Goal: Navigation & Orientation: Find specific page/section

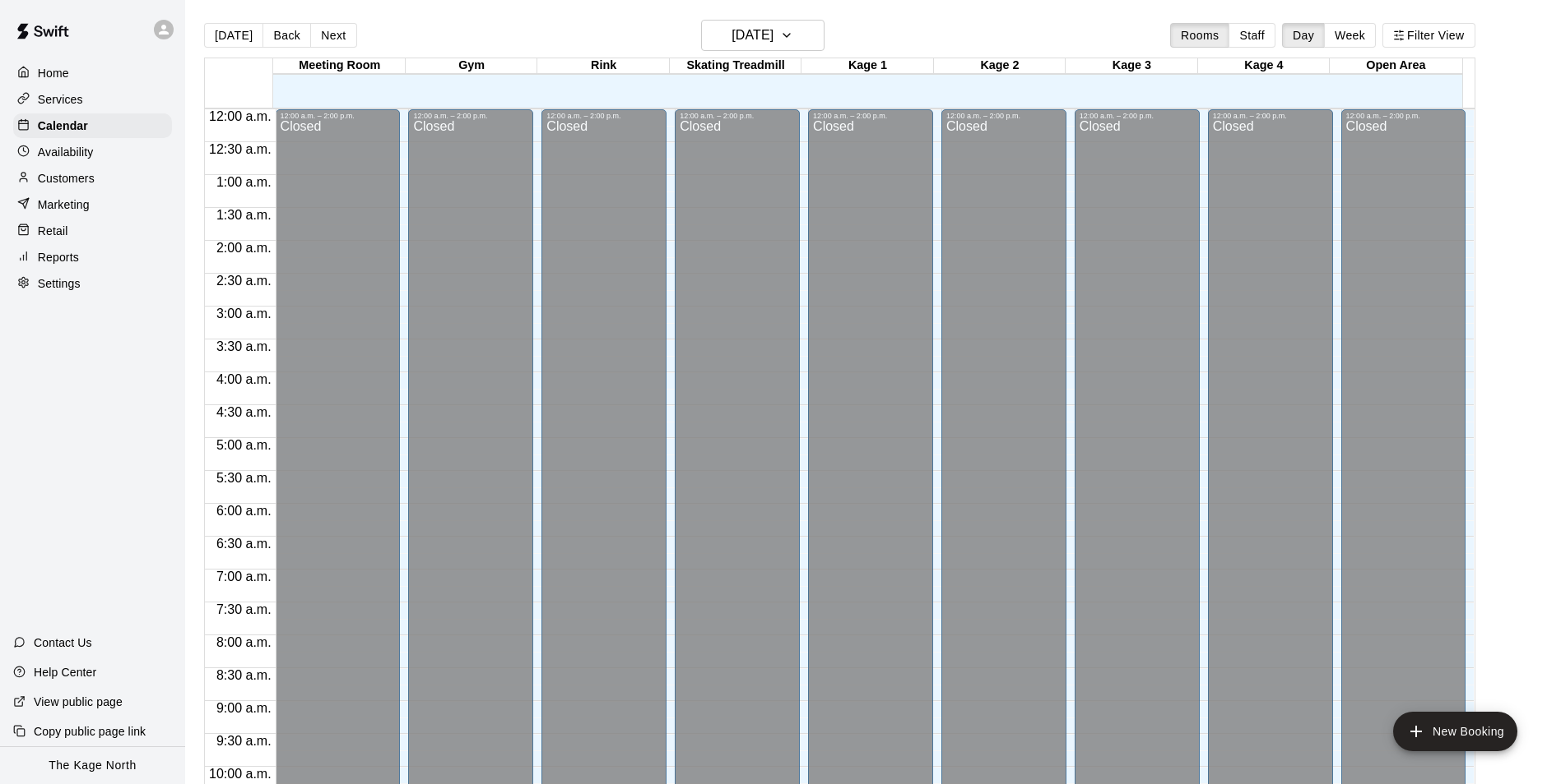
scroll to position [836, 0]
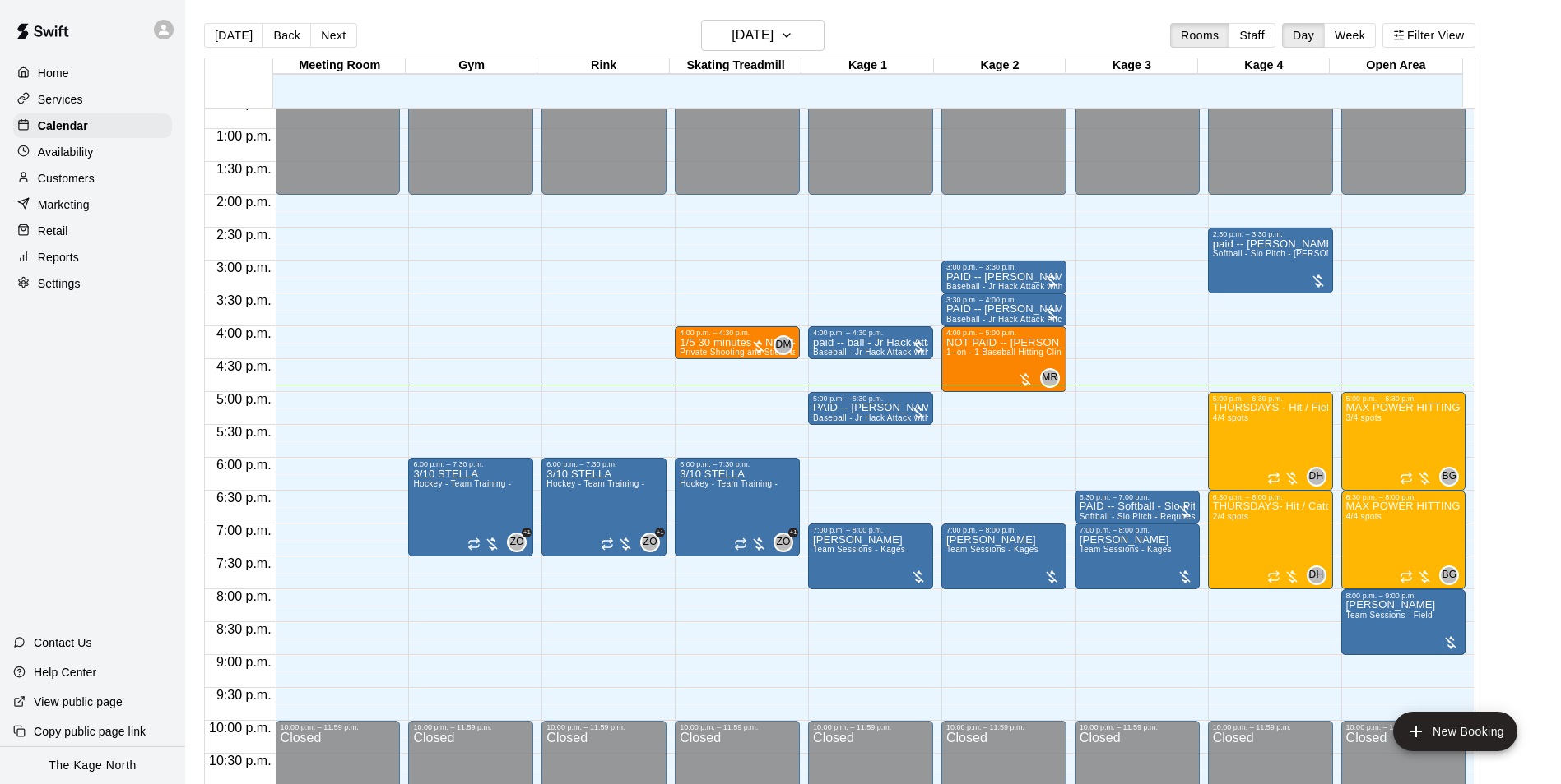
click at [52, 174] on p "Customers" at bounding box center [66, 178] width 57 height 17
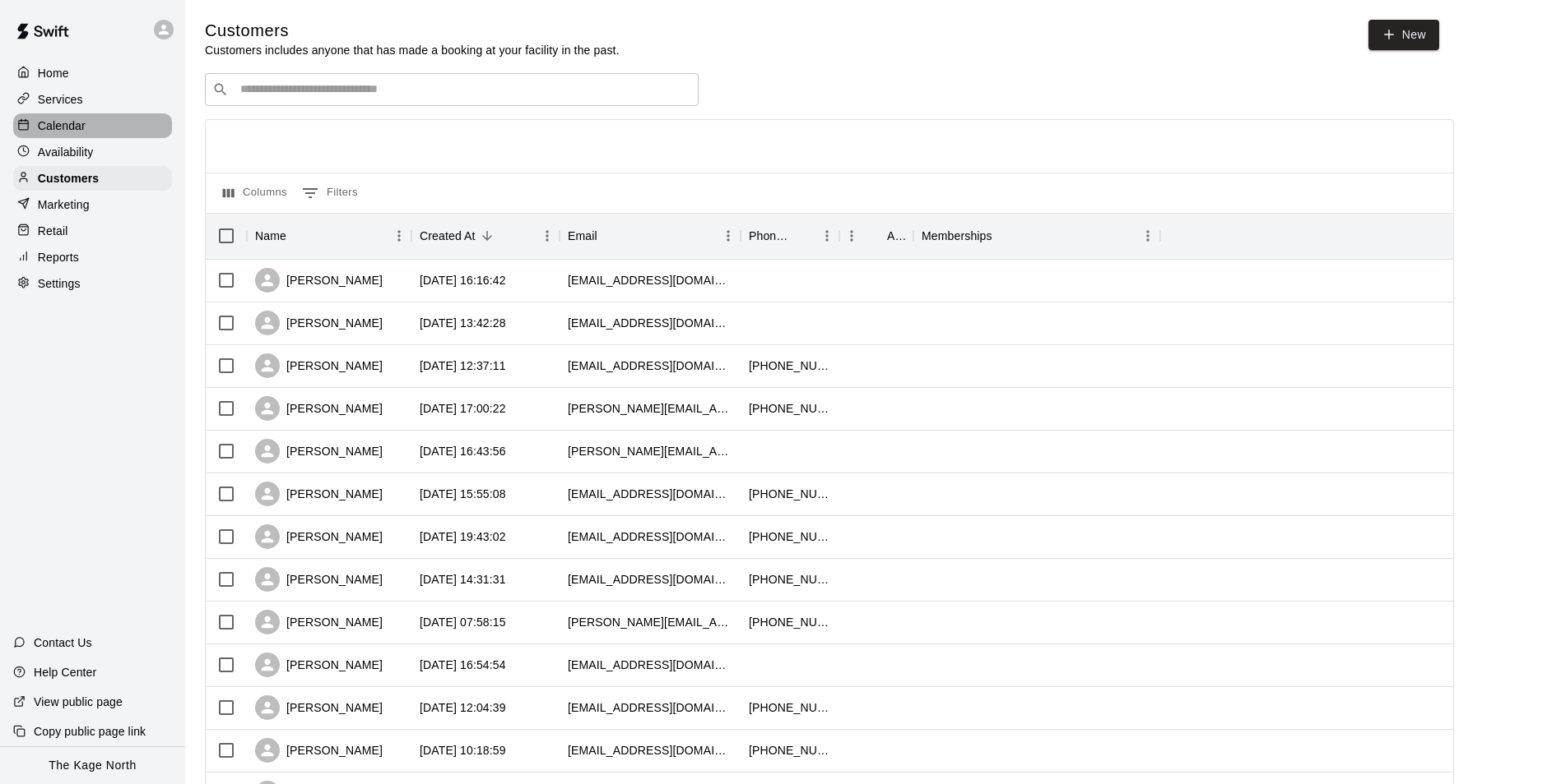
click at [60, 127] on p "Calendar" at bounding box center [62, 126] width 48 height 17
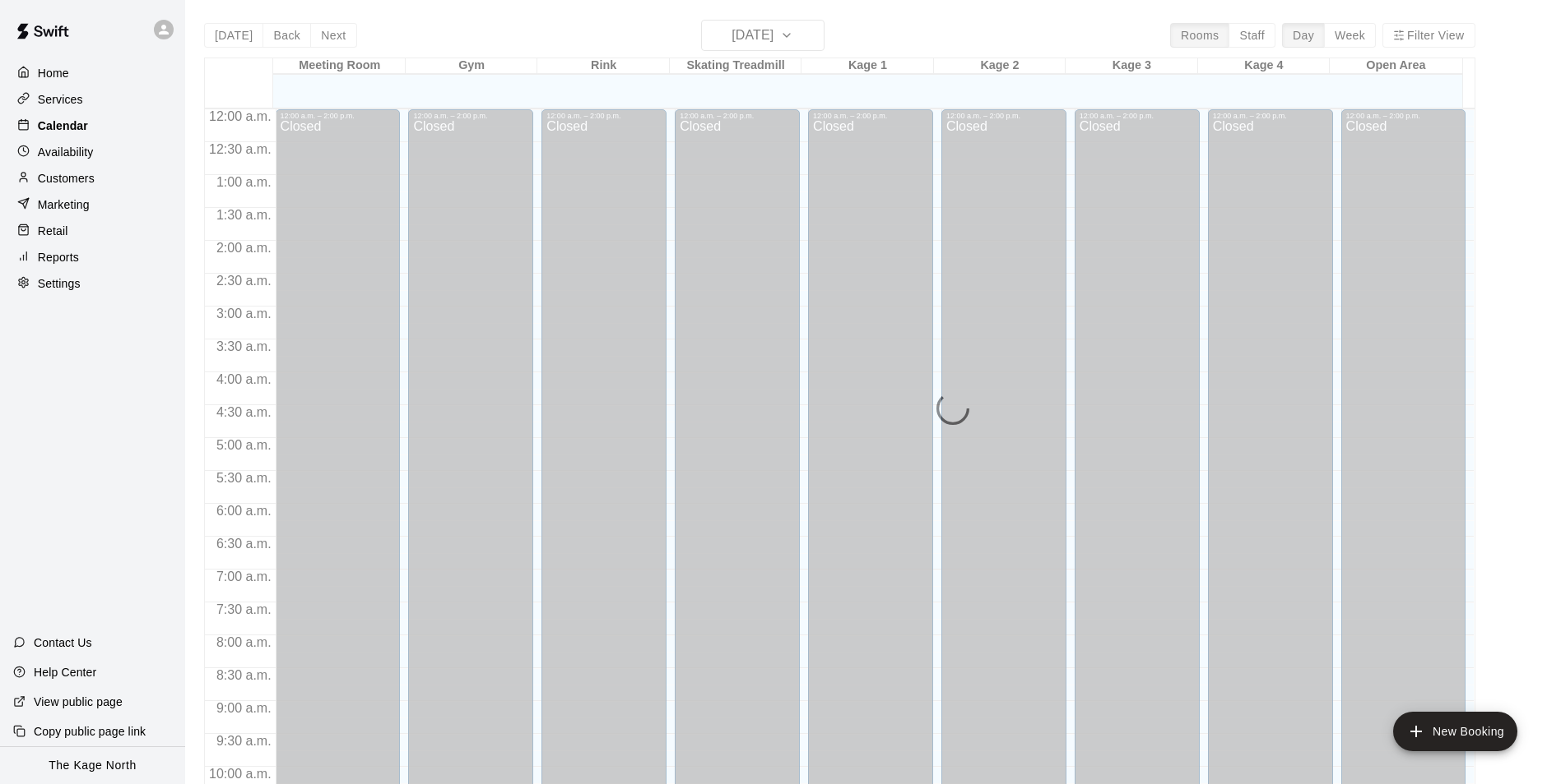
scroll to position [836, 0]
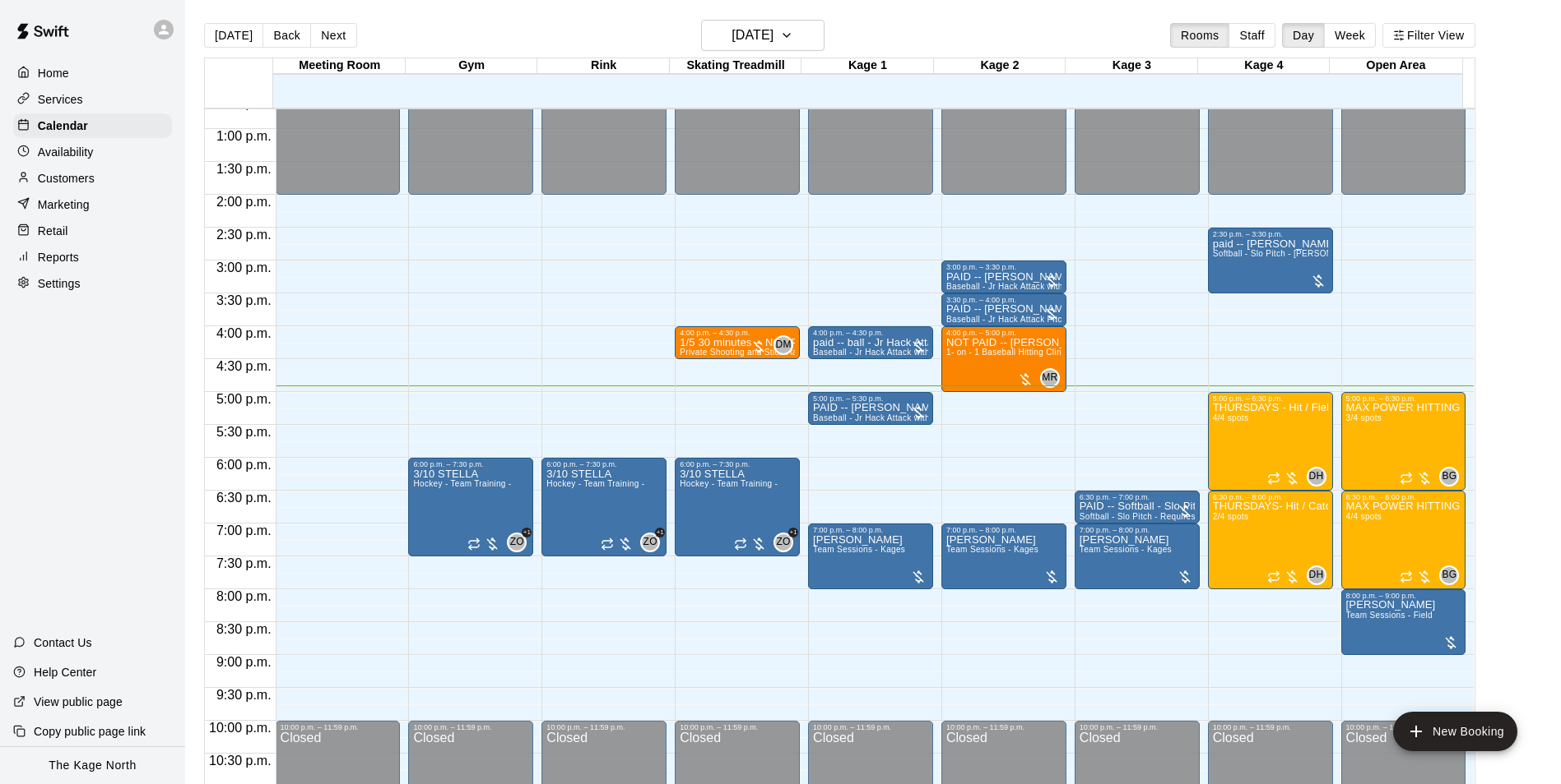
click at [64, 186] on p "Customers" at bounding box center [66, 178] width 57 height 17
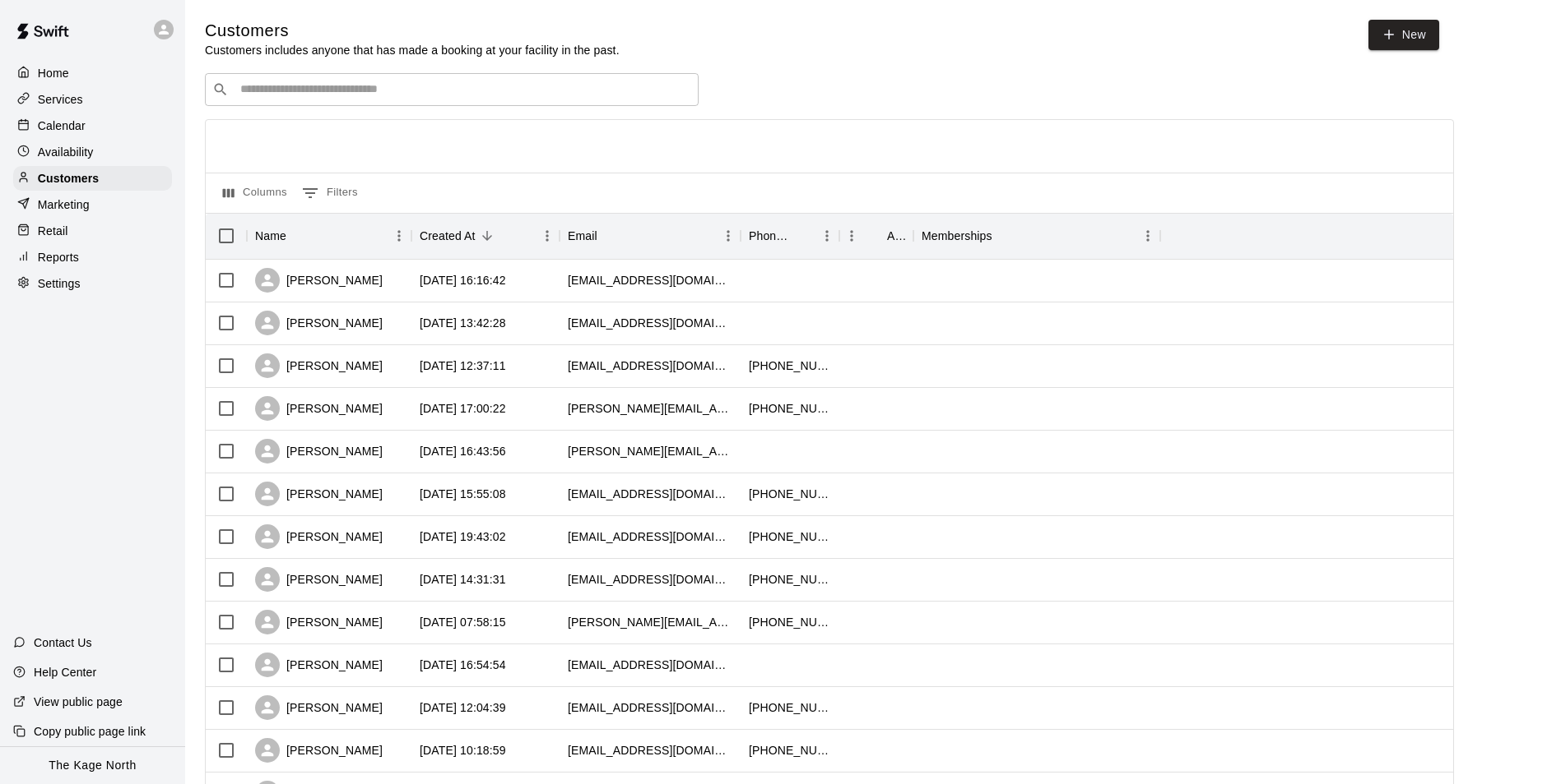
click at [83, 130] on p "Calendar" at bounding box center [62, 126] width 48 height 17
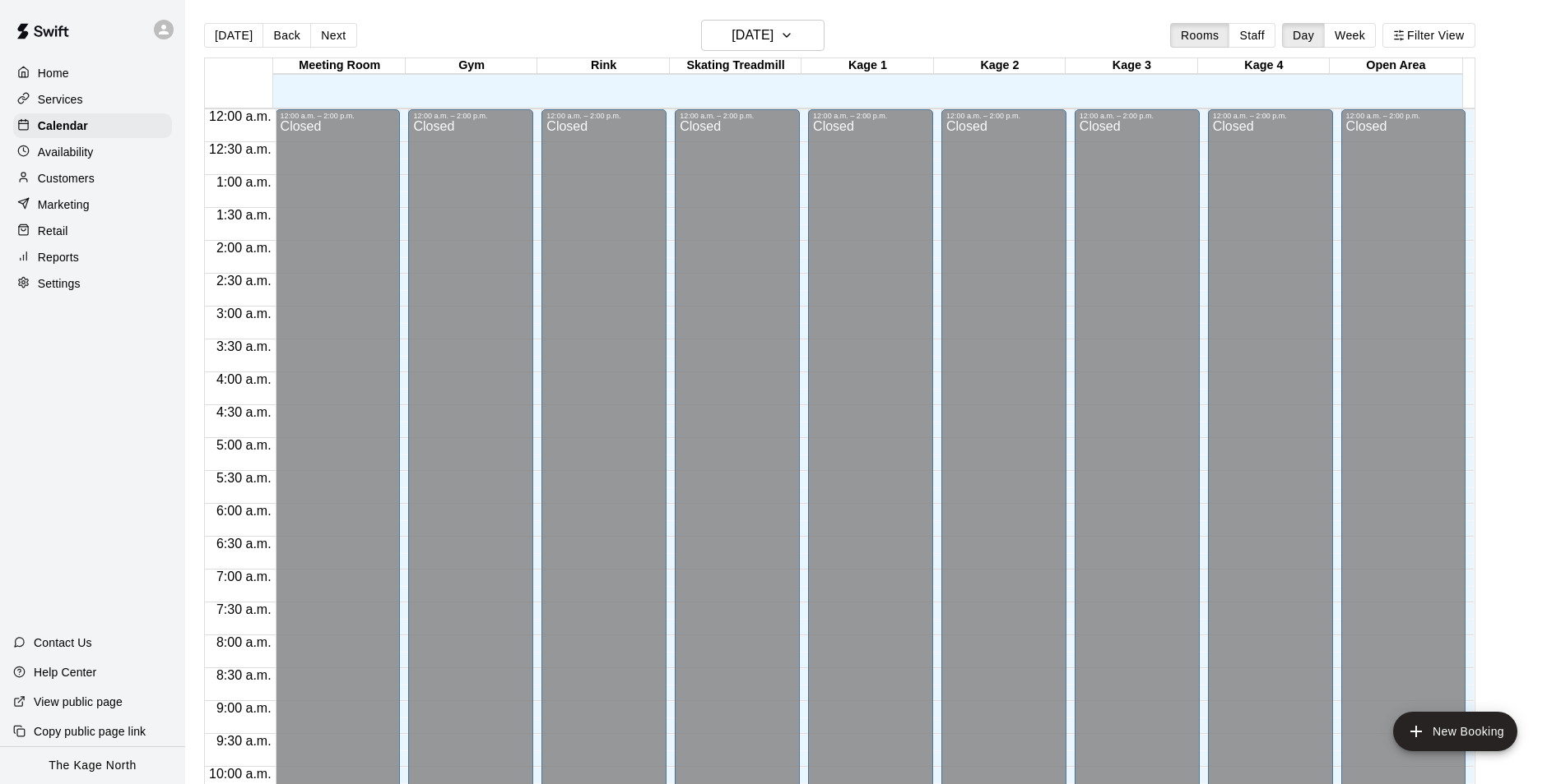
scroll to position [836, 0]
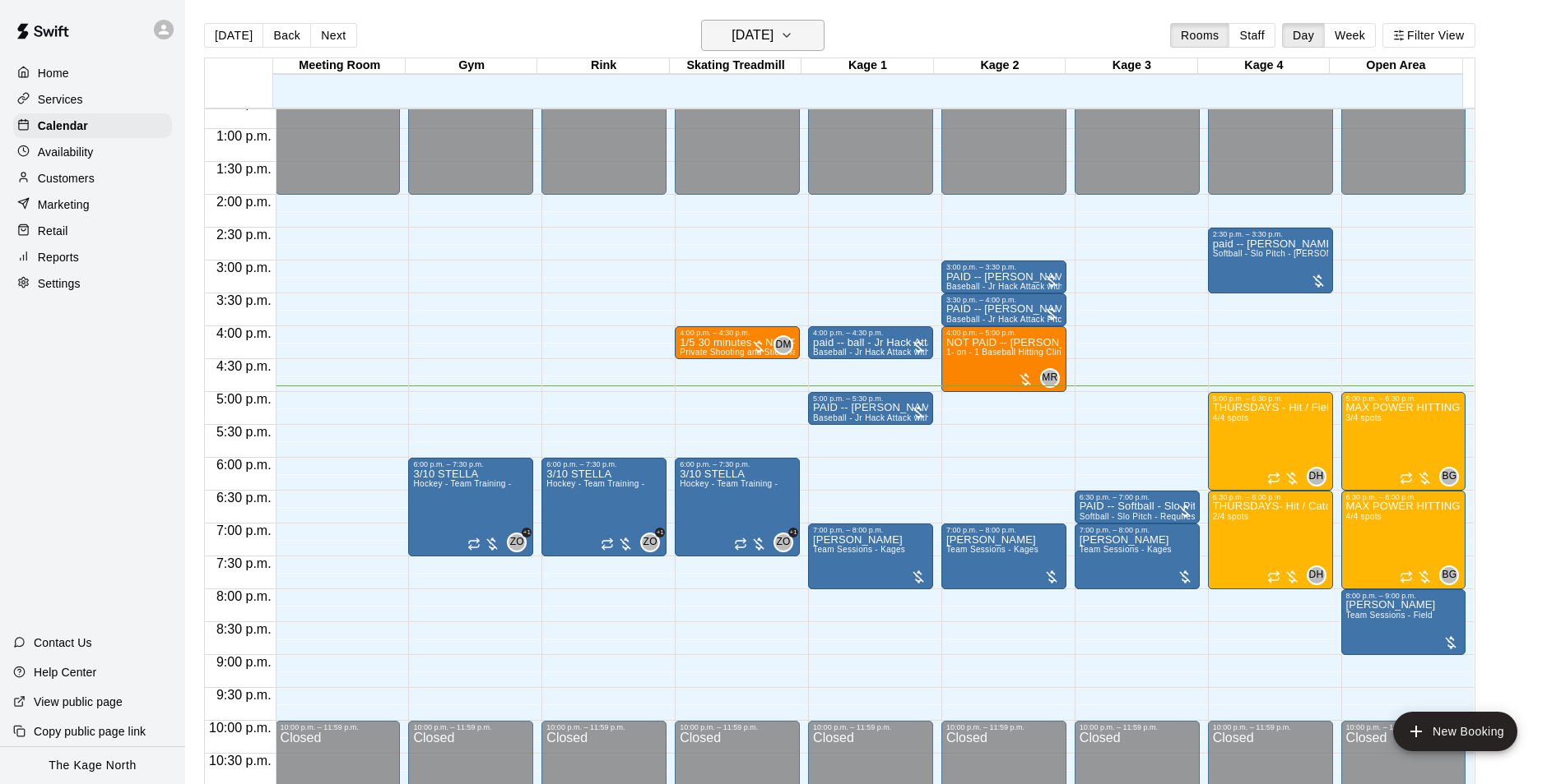
click at [774, 35] on h6 "[DATE]" at bounding box center [753, 35] width 42 height 23
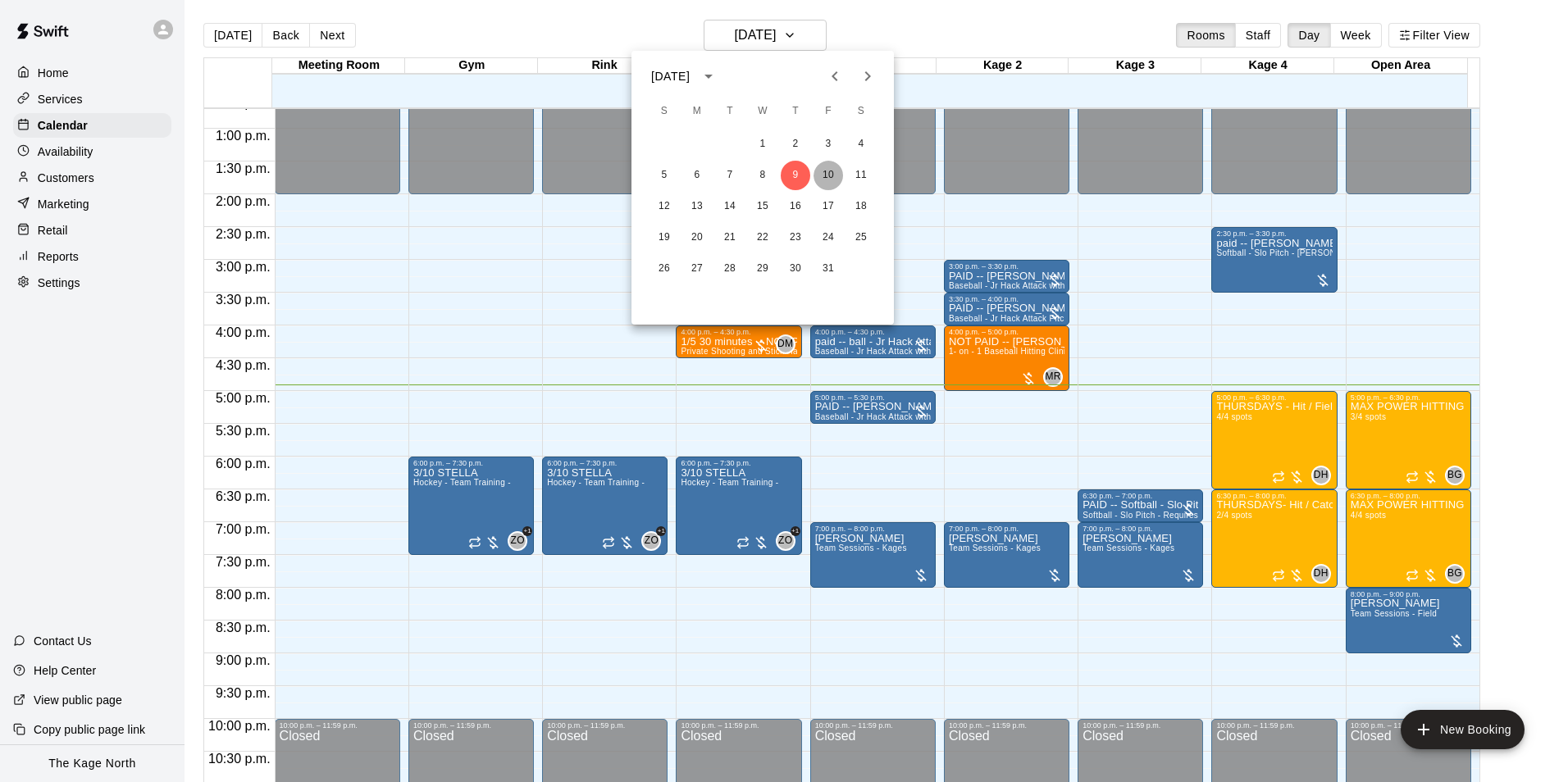
click at [830, 176] on button "10" at bounding box center [829, 176] width 30 height 30
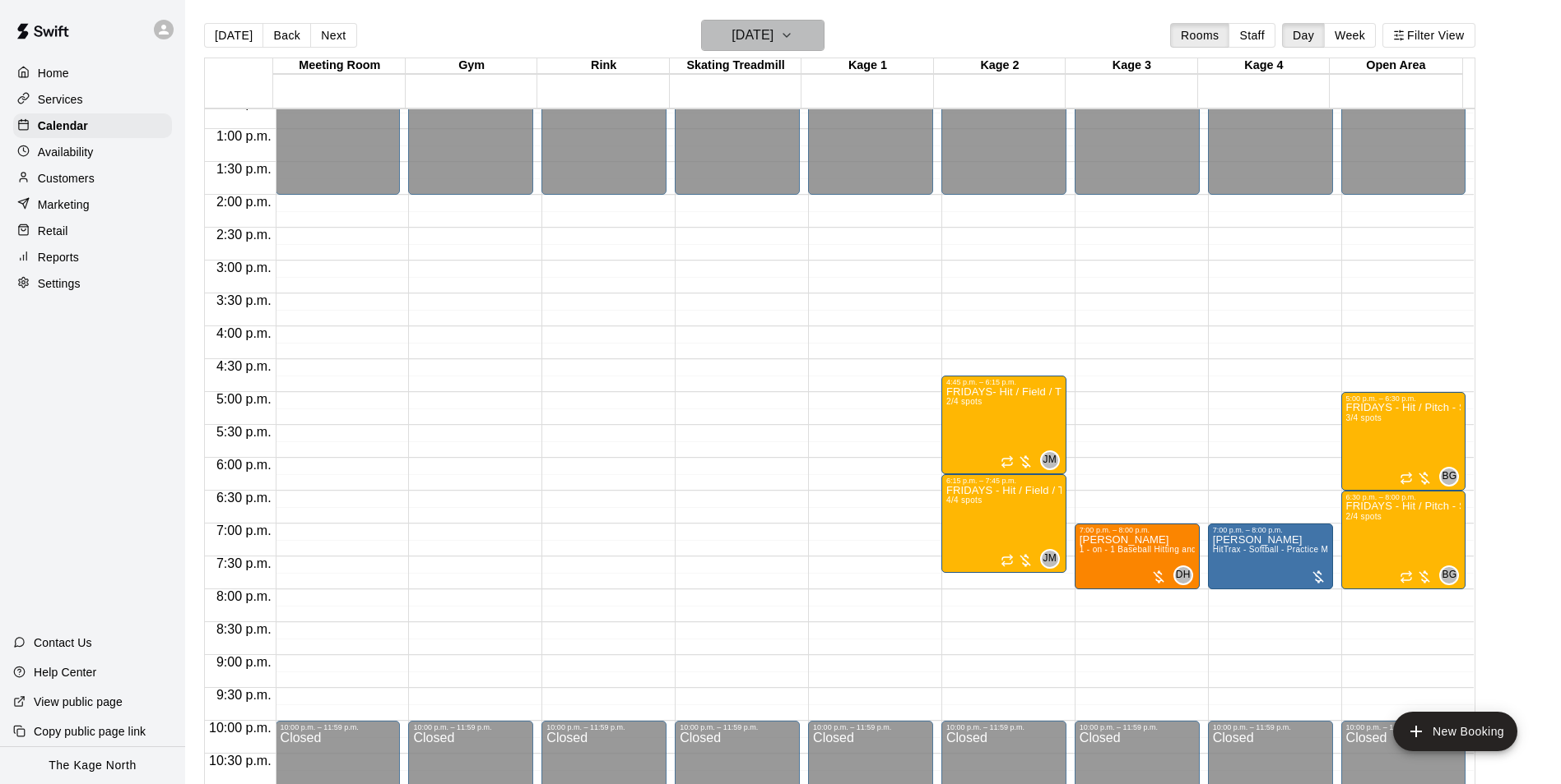
click at [796, 35] on button "[DATE]" at bounding box center [763, 35] width 124 height 31
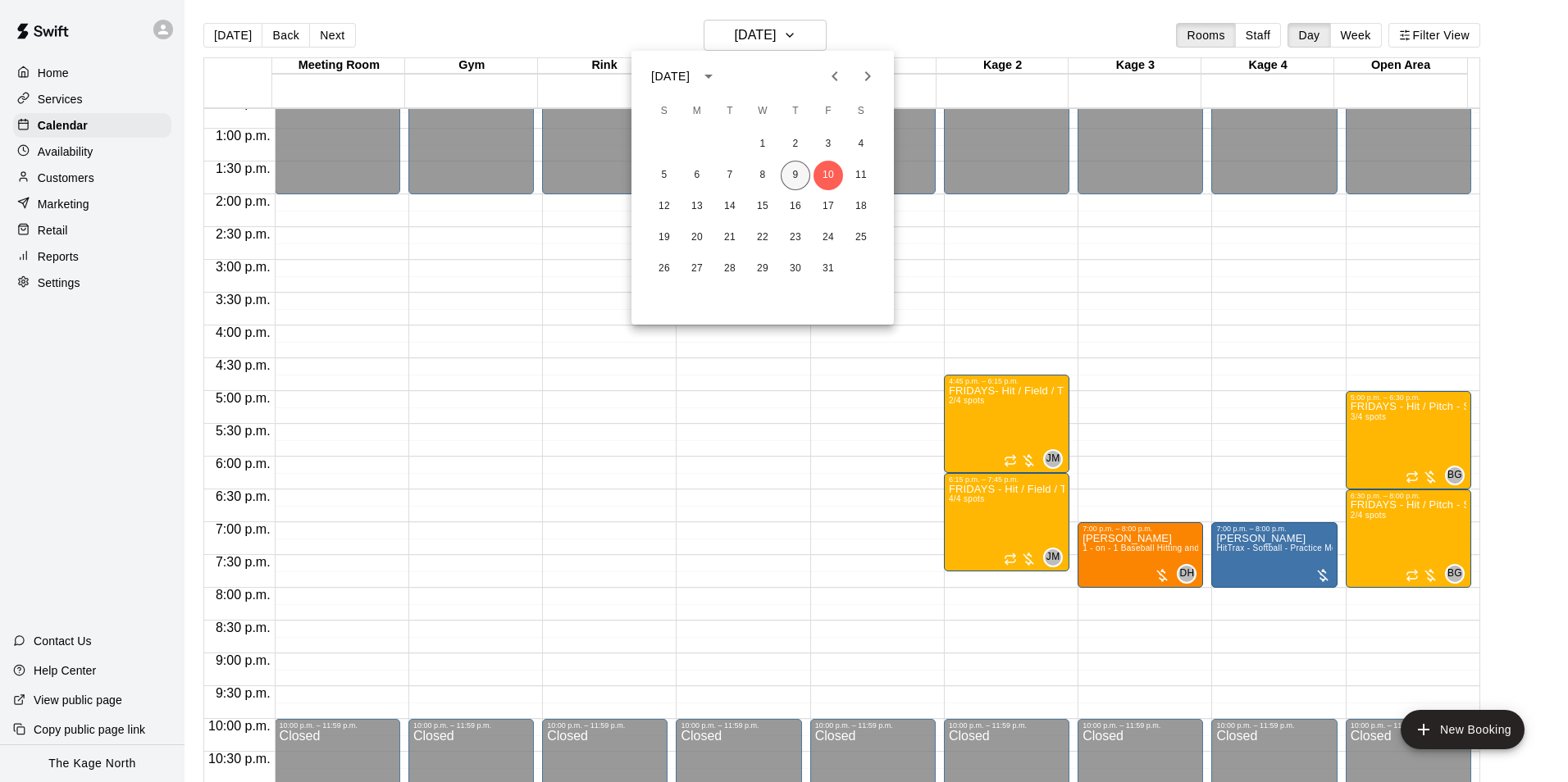
click at [791, 176] on button "9" at bounding box center [796, 176] width 30 height 30
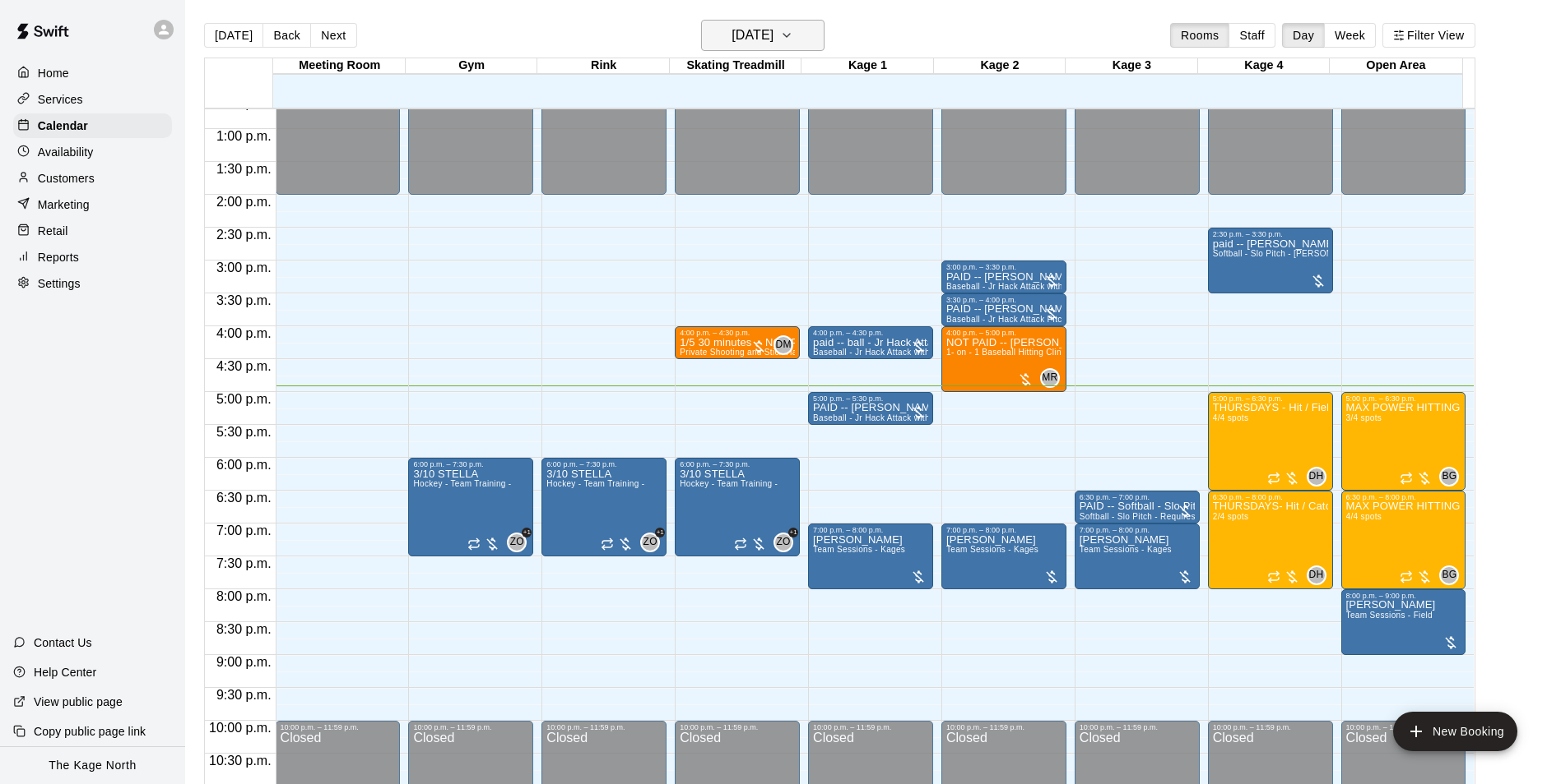
click at [774, 37] on h6 "[DATE]" at bounding box center [753, 35] width 42 height 23
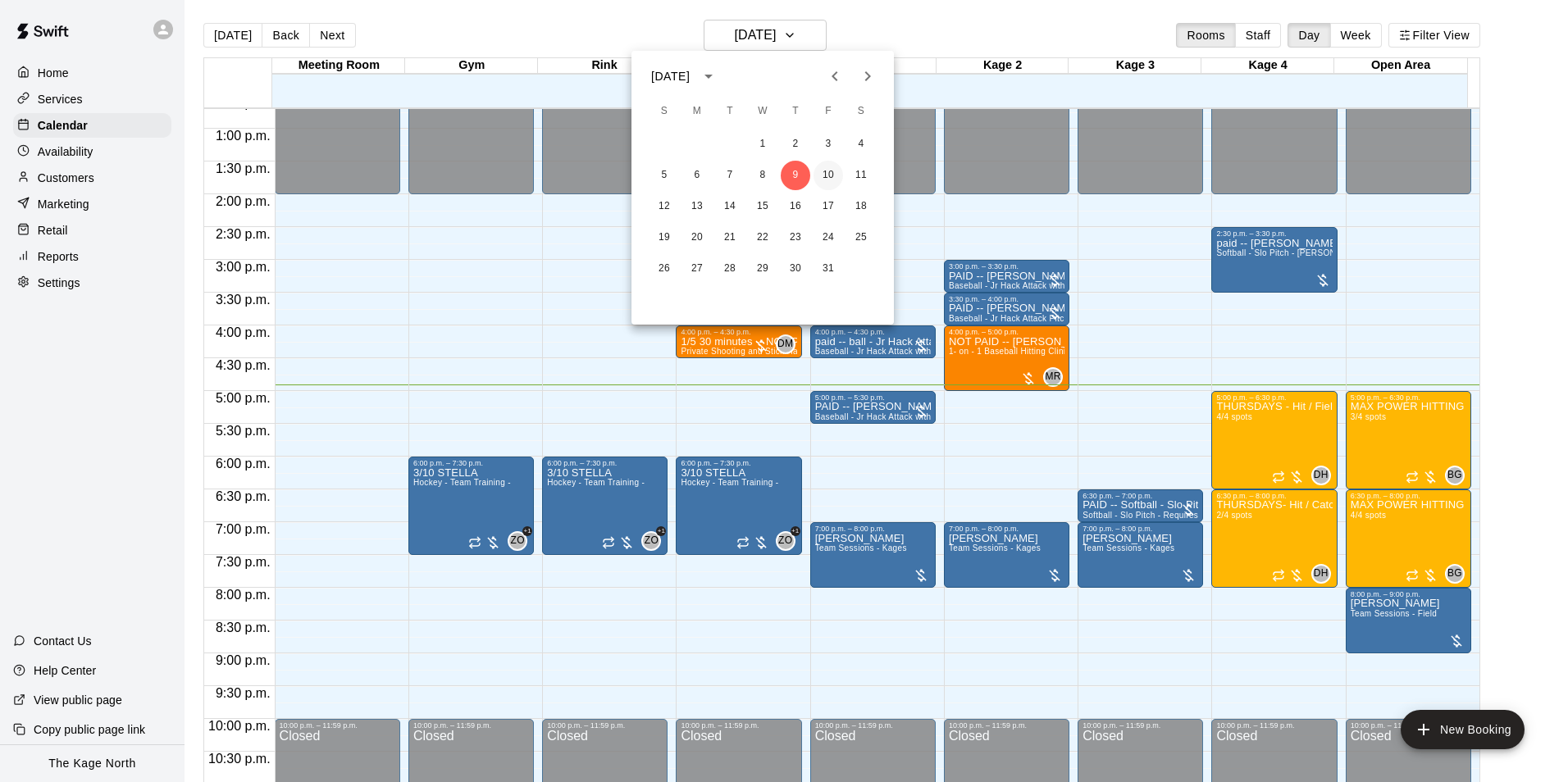
click at [832, 176] on button "10" at bounding box center [829, 176] width 30 height 30
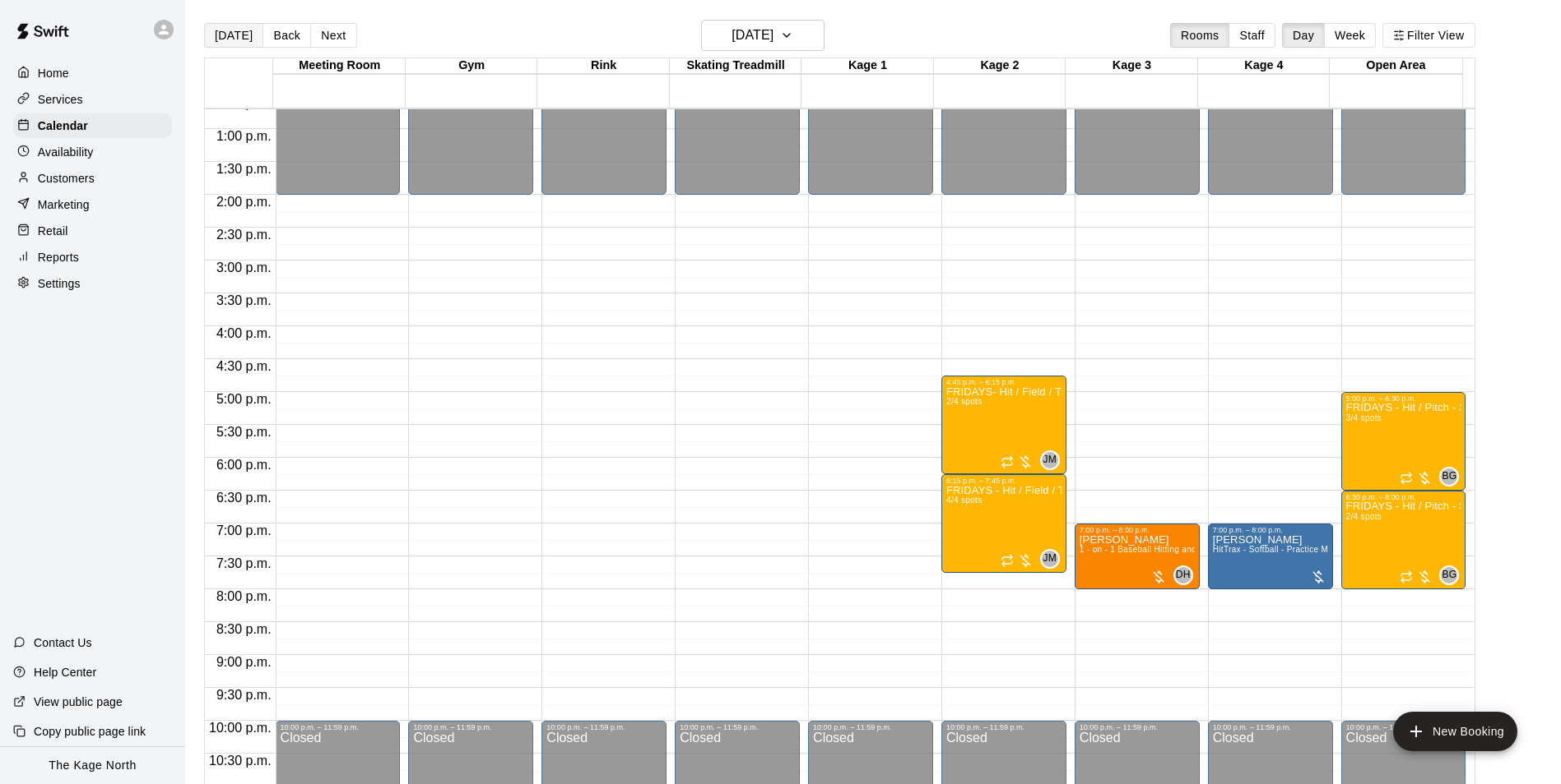
click at [241, 34] on button "[DATE]" at bounding box center [233, 35] width 59 height 25
